Goal: Check status: Check status

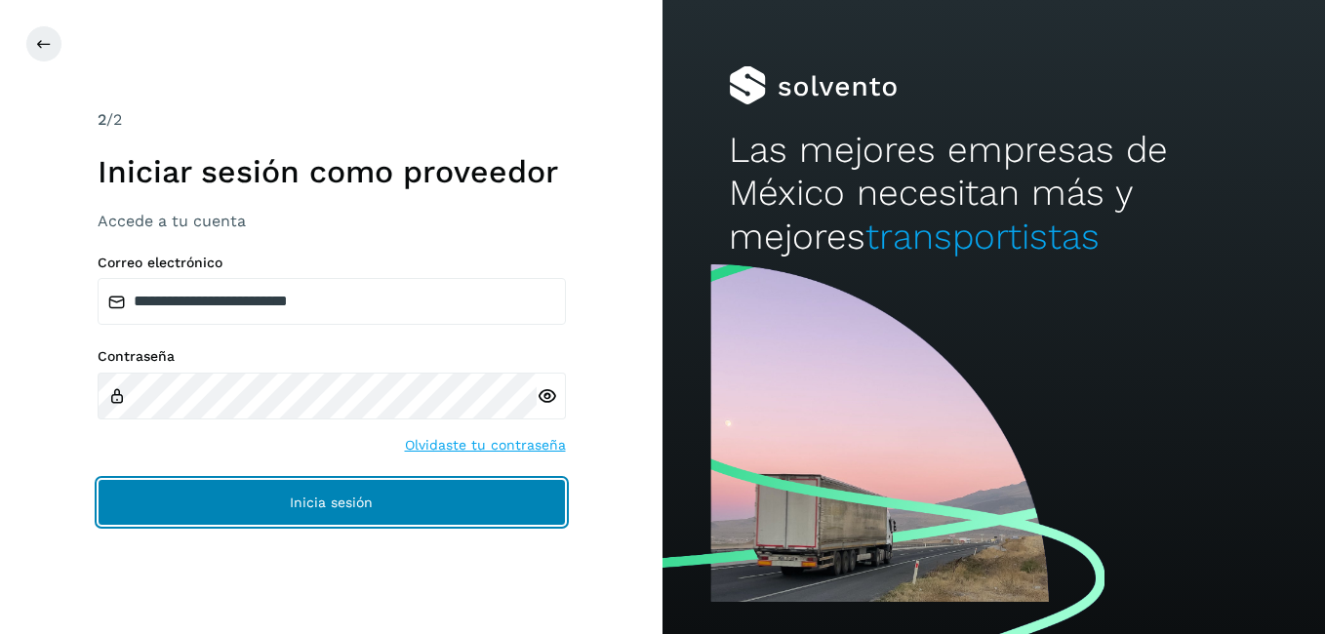
click at [346, 512] on button "Inicia sesión" at bounding box center [332, 502] width 468 height 47
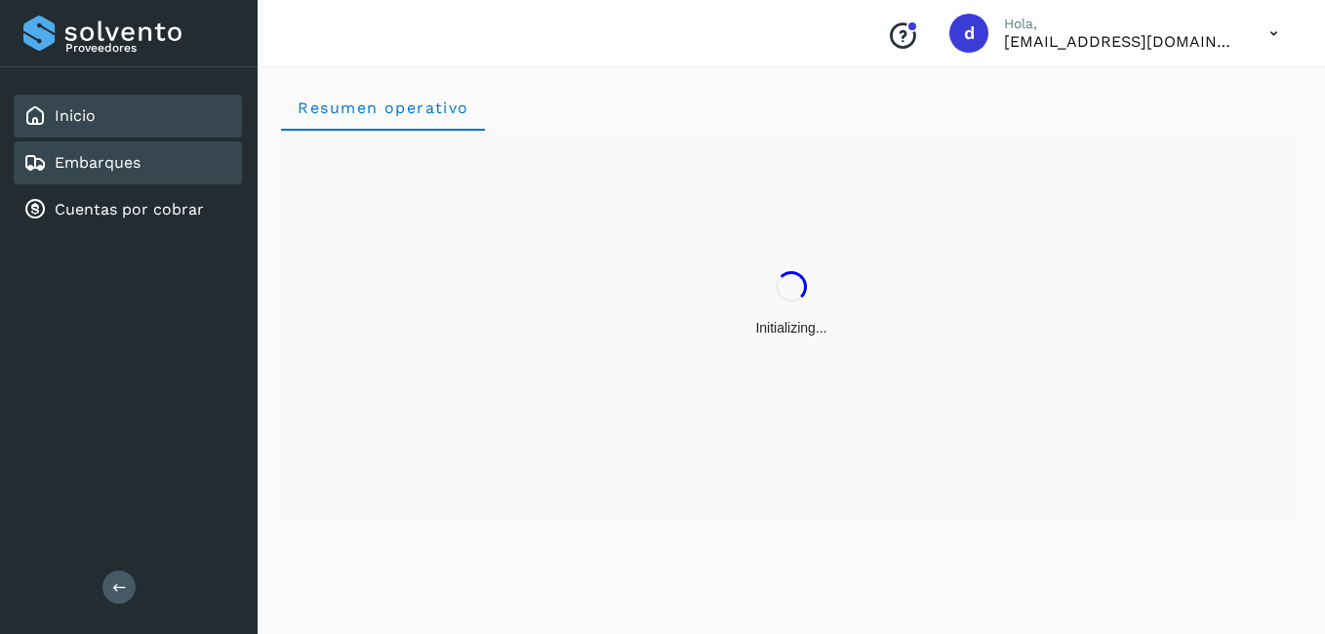
click at [159, 171] on div "Embarques" at bounding box center [128, 163] width 228 height 43
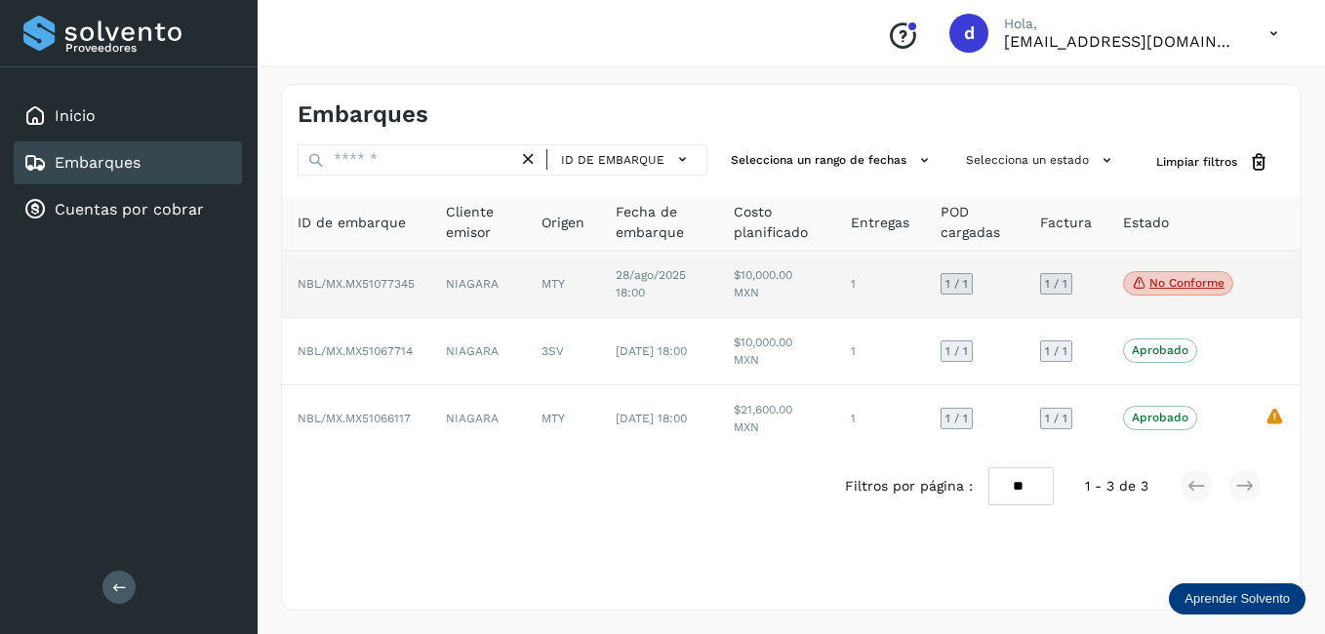
click at [1163, 286] on p "No conforme" at bounding box center [1187, 283] width 75 height 14
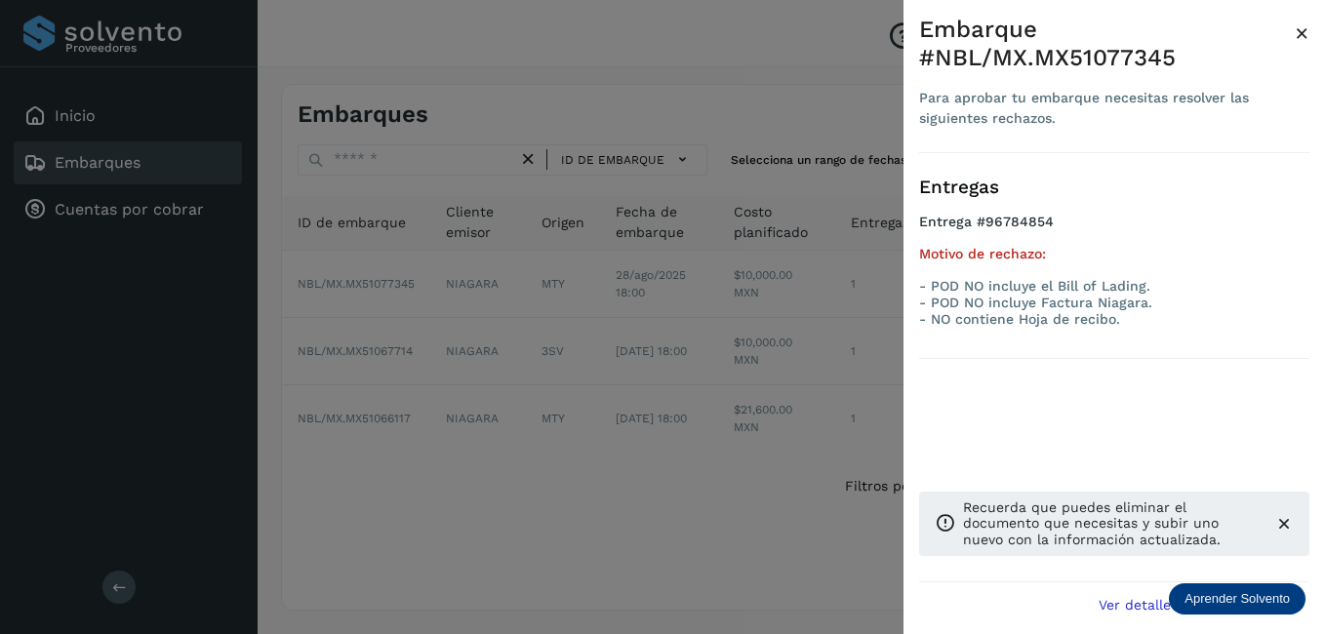
click at [789, 315] on div at bounding box center [662, 317] width 1325 height 634
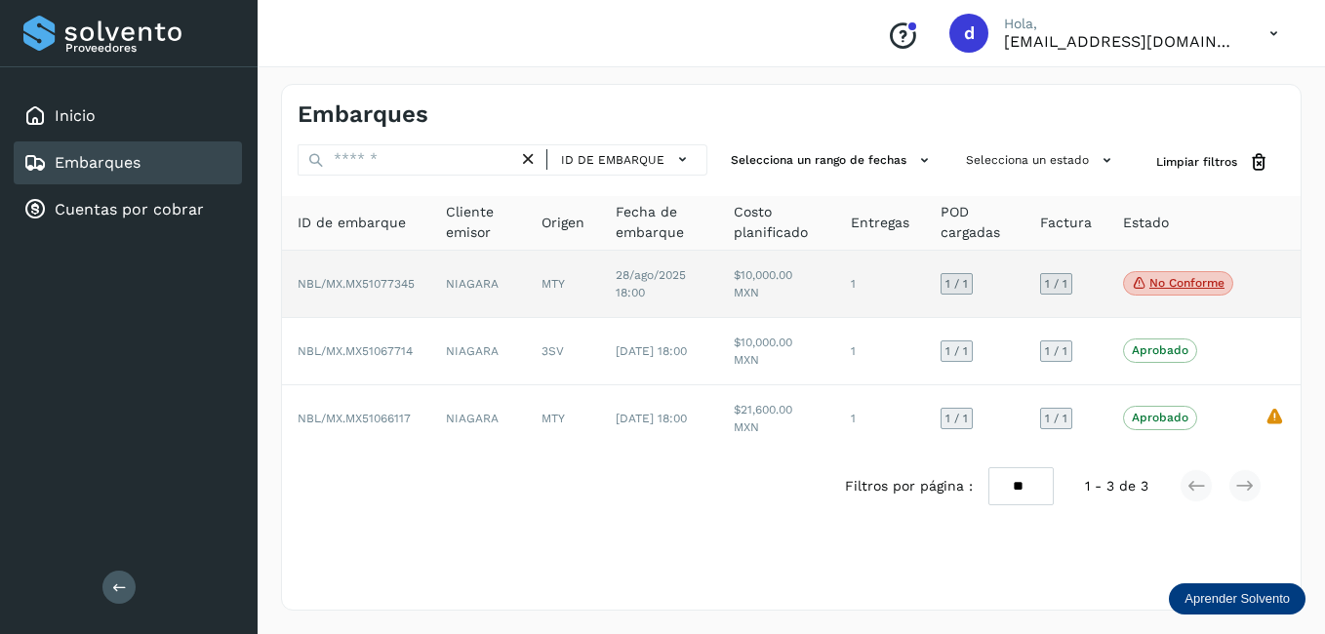
click at [349, 282] on span "NBL/MX.MX51077345" at bounding box center [356, 284] width 117 height 14
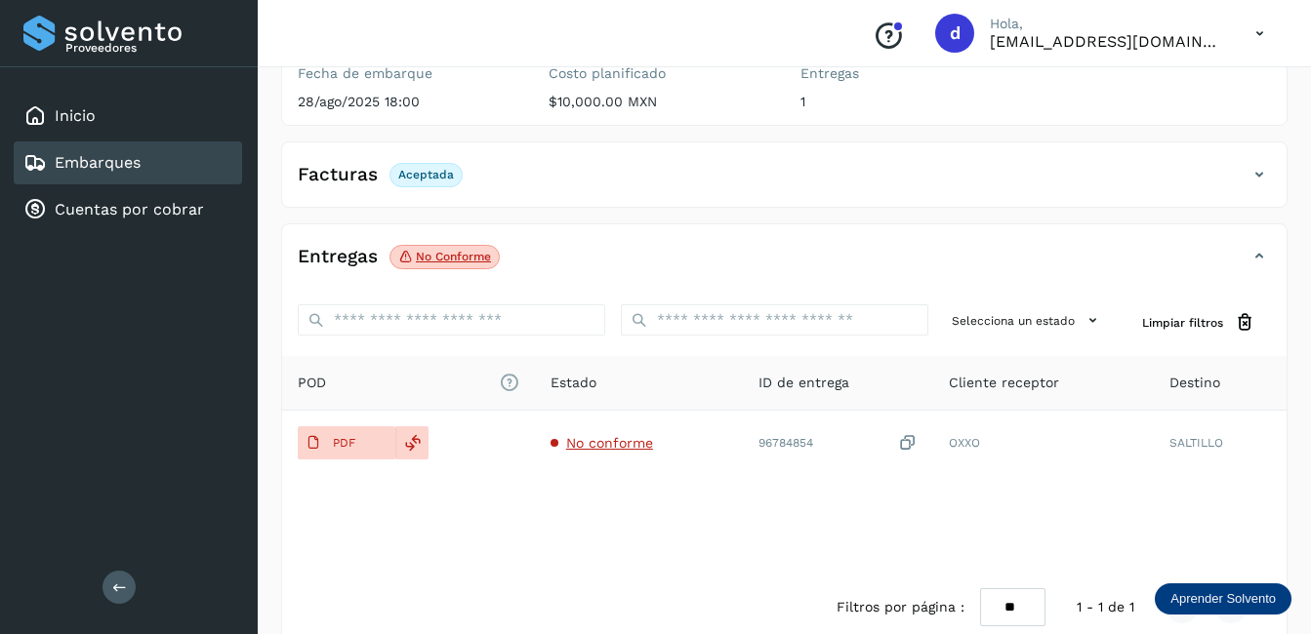
scroll to position [290, 0]
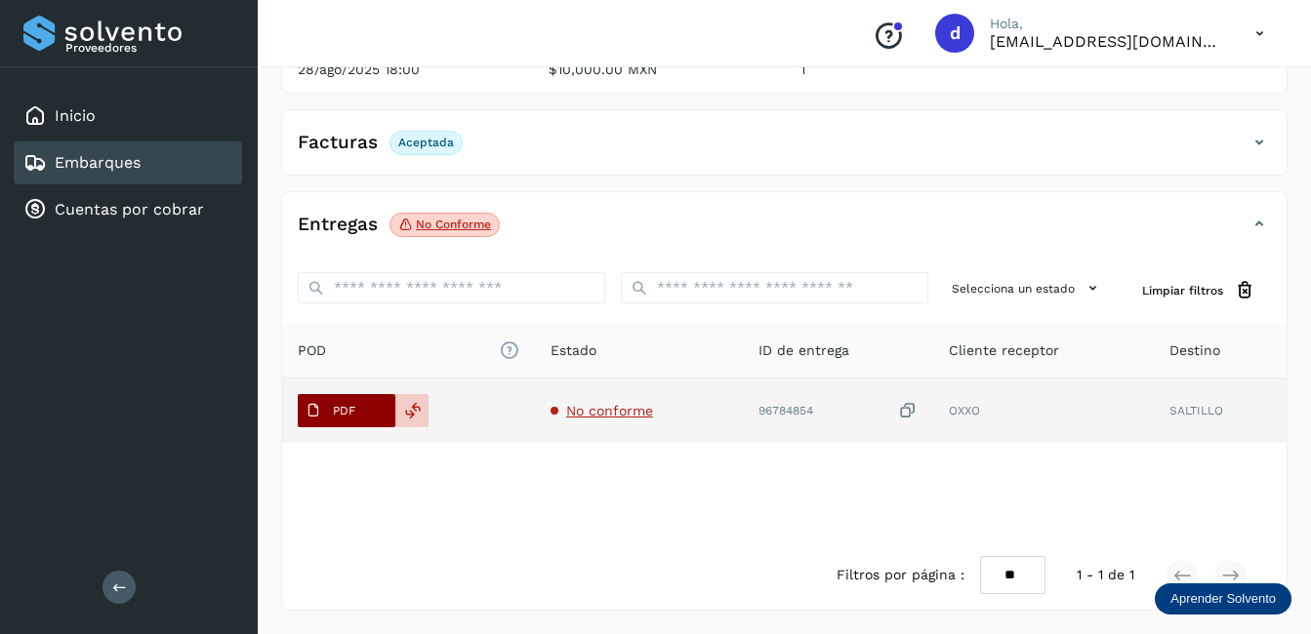
click at [343, 406] on p "PDF" at bounding box center [344, 411] width 22 height 14
click at [411, 420] on icon at bounding box center [413, 411] width 18 height 18
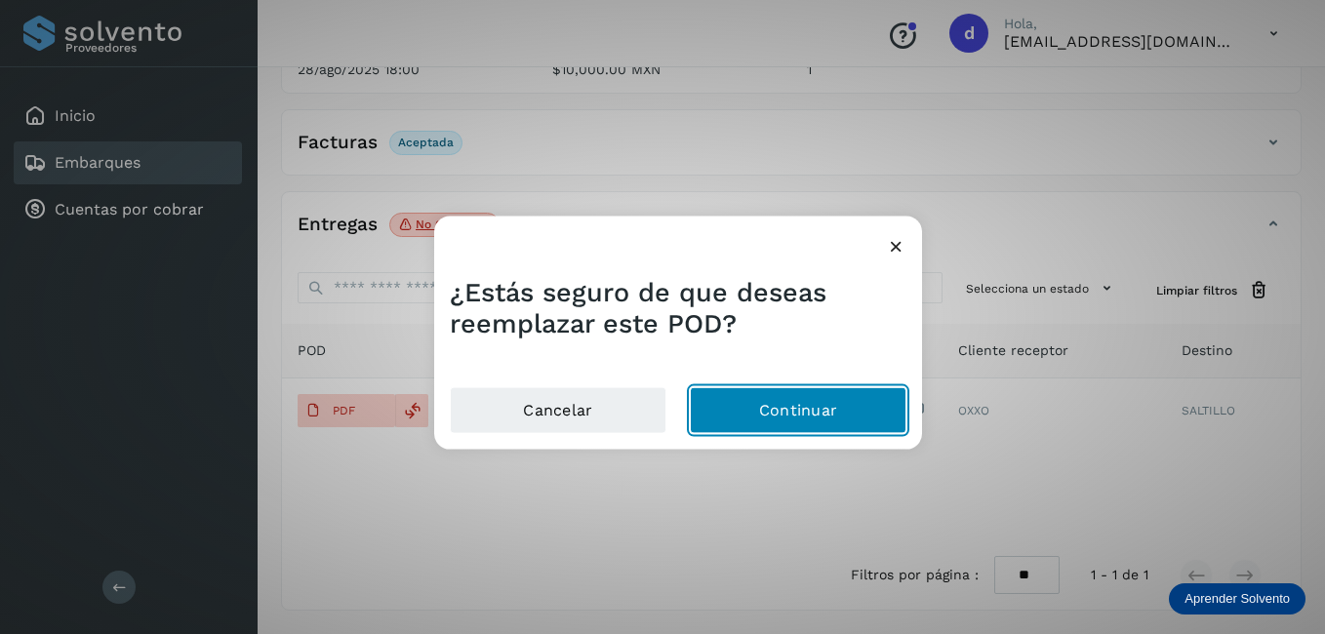
click at [834, 404] on button "Continuar" at bounding box center [798, 410] width 217 height 47
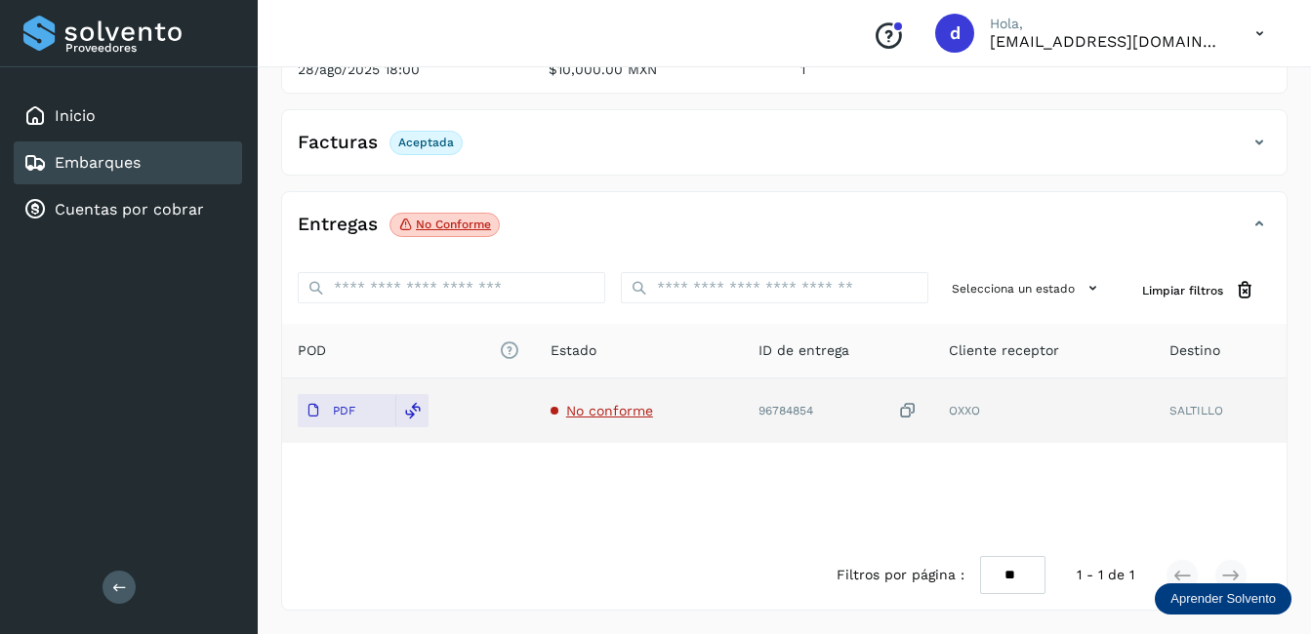
click at [593, 420] on td "No conforme" at bounding box center [639, 411] width 209 height 64
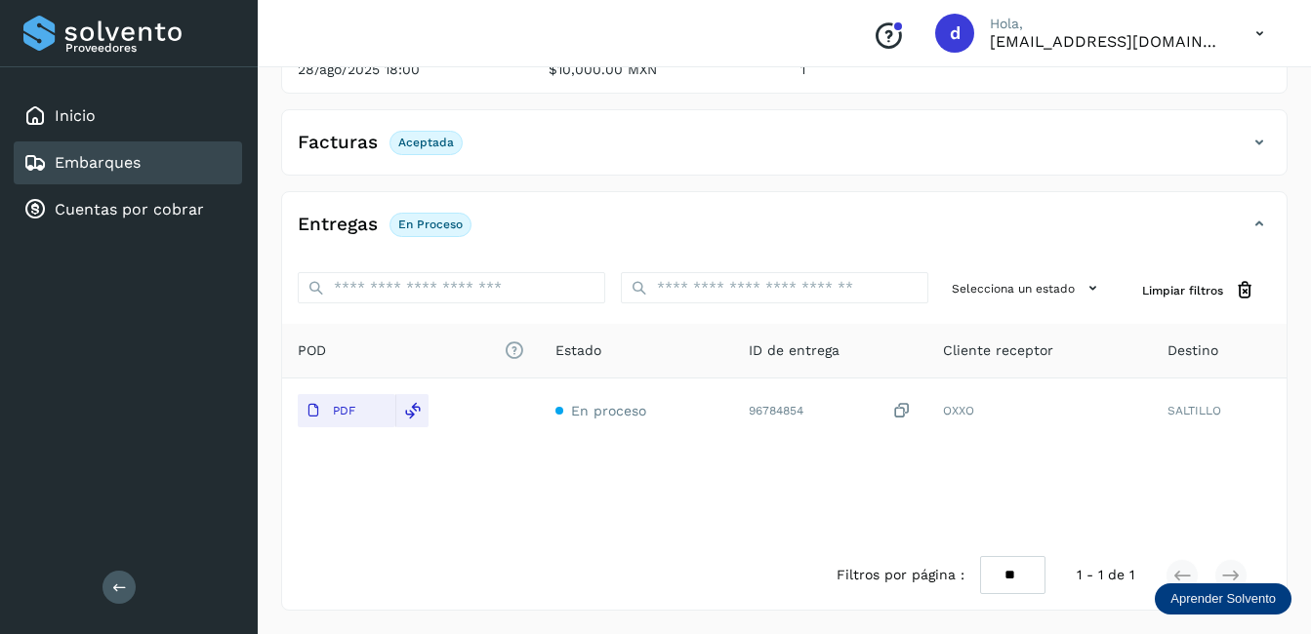
click at [165, 179] on div "Embarques" at bounding box center [128, 163] width 228 height 43
